Goal: Information Seeking & Learning: Compare options

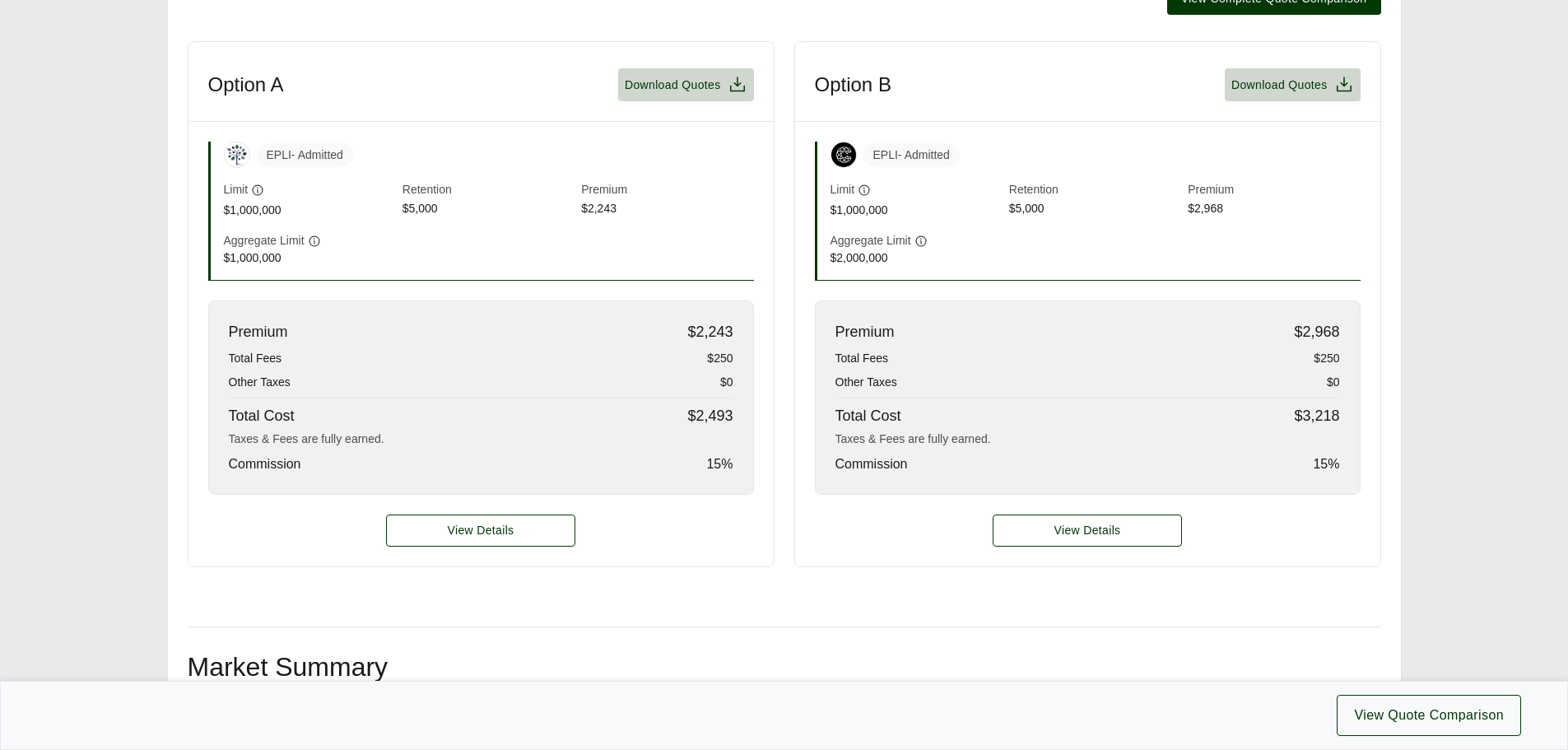
scroll to position [164, 0]
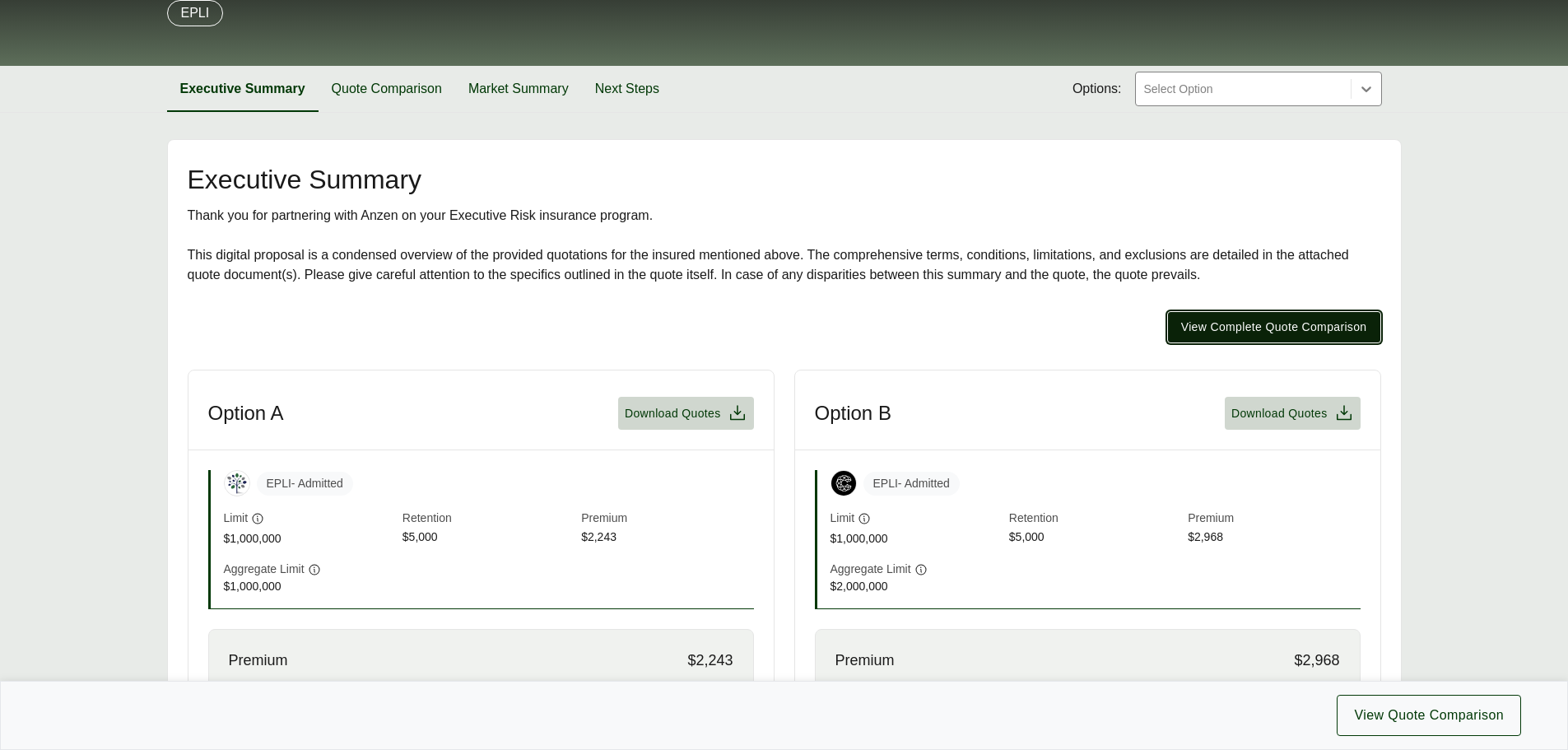
click at [1296, 322] on span "View Complete Quote Comparison" at bounding box center [1273, 327] width 186 height 18
